Goal: Task Accomplishment & Management: Use online tool/utility

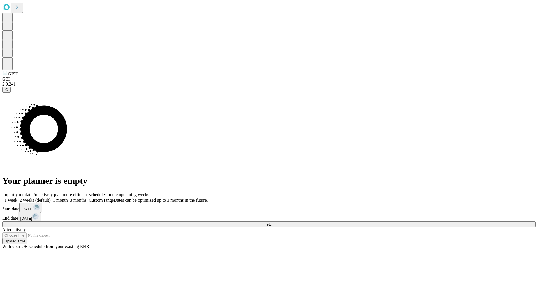
click at [274, 222] on span "Fetch" at bounding box center [268, 224] width 9 height 4
